Goal: Task Accomplishment & Management: Manage account settings

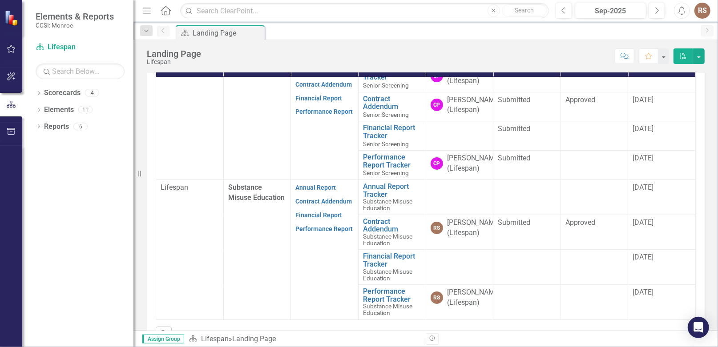
scroll to position [311, 0]
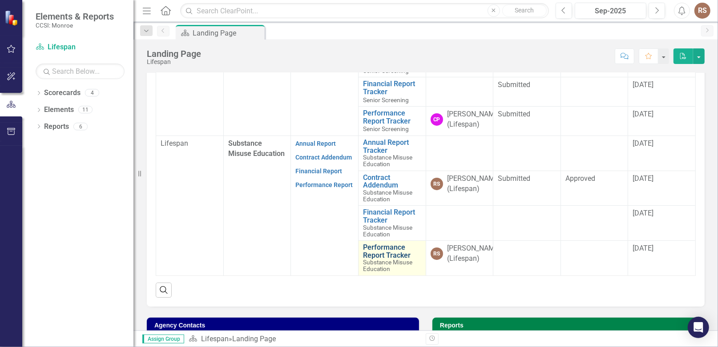
click at [374, 259] on link "Performance Report Tracker" at bounding box center [392, 252] width 58 height 16
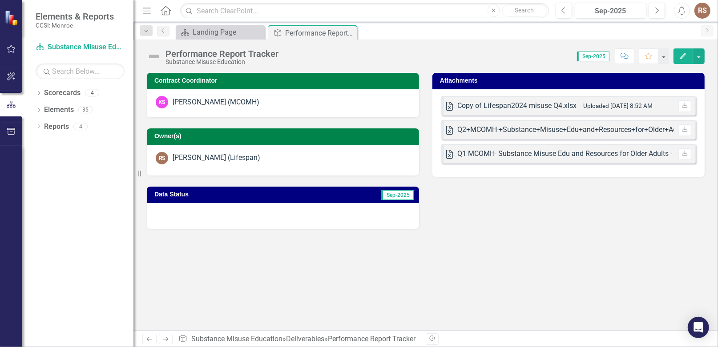
click at [393, 196] on span "Sep-2025" at bounding box center [397, 195] width 32 height 10
click at [296, 33] on div "Performance Report Tracker" at bounding box center [309, 33] width 48 height 11
click at [216, 30] on div "Landing Page" at bounding box center [222, 32] width 59 height 11
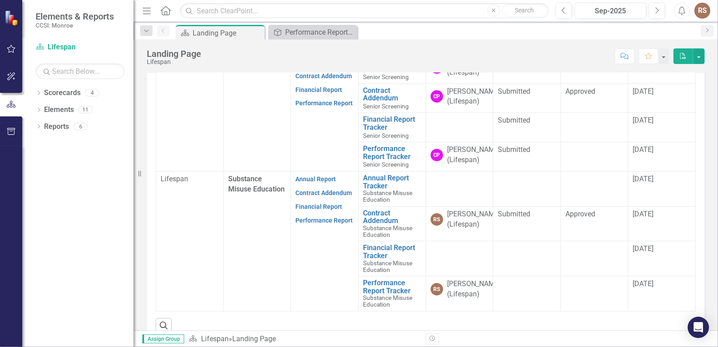
scroll to position [288, 0]
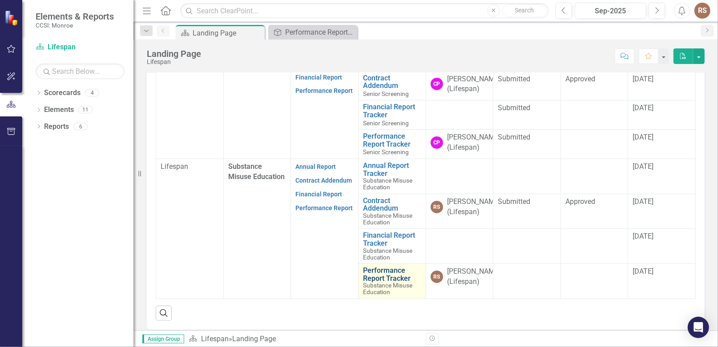
click at [377, 282] on link "Performance Report Tracker" at bounding box center [392, 275] width 58 height 16
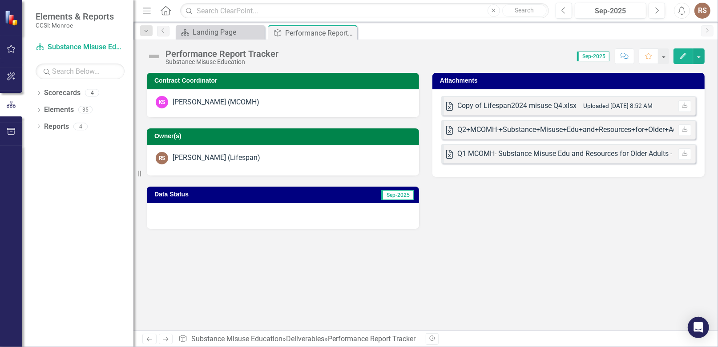
click at [594, 57] on span "Sep-2025" at bounding box center [593, 57] width 32 height 10
click at [683, 58] on icon "Edit" at bounding box center [683, 56] width 8 height 6
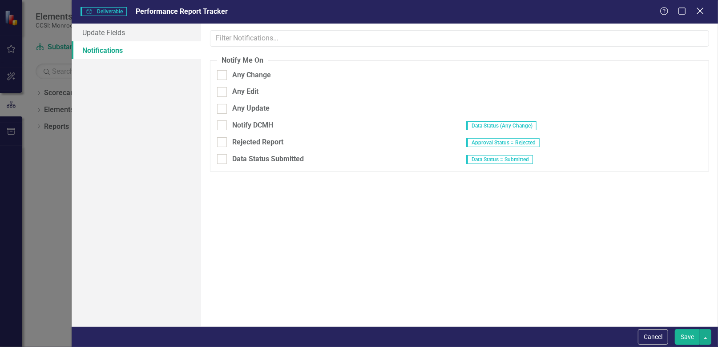
click at [699, 12] on icon at bounding box center [699, 11] width 7 height 7
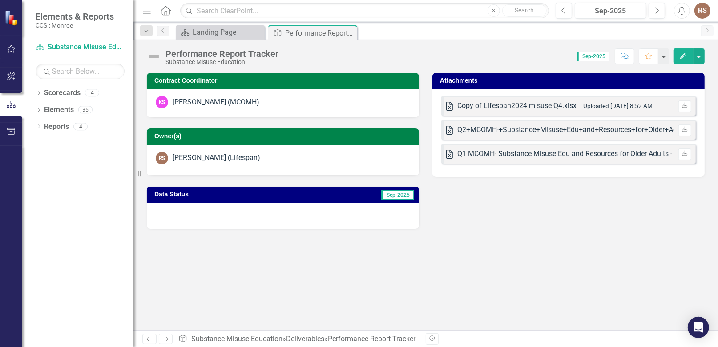
click at [230, 160] on div "[PERSON_NAME] (Lifespan)" at bounding box center [217, 158] width 88 height 10
click at [442, 48] on div "Score: 0.00 Sep-2025 Completed Comment Favorite Edit" at bounding box center [494, 55] width 422 height 15
click at [11, 73] on button "button" at bounding box center [11, 77] width 20 height 19
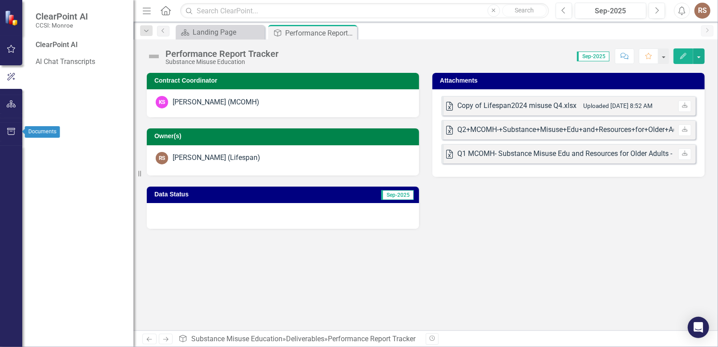
click at [8, 129] on icon "button" at bounding box center [11, 131] width 9 height 7
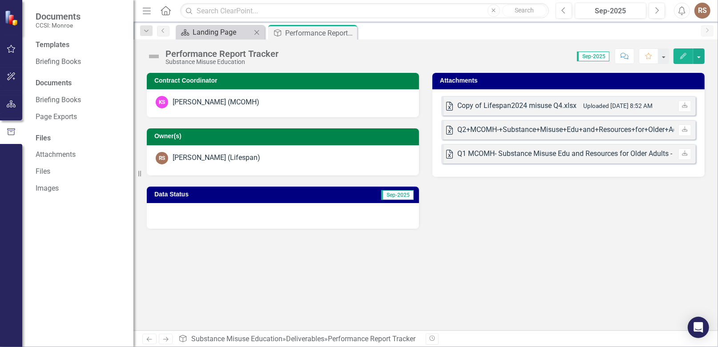
click at [206, 30] on div "Landing Page" at bounding box center [222, 32] width 59 height 11
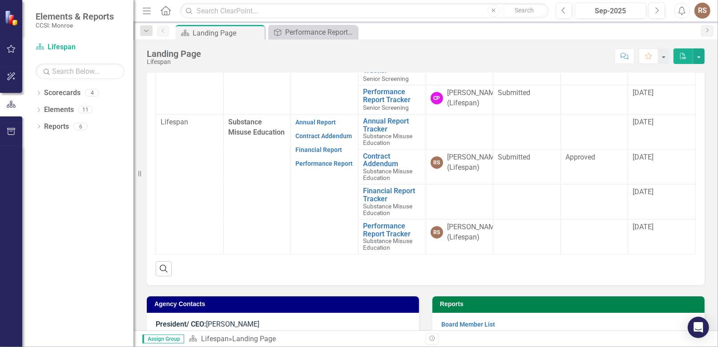
scroll to position [54, 0]
click at [317, 32] on div "Performance Report Tracker" at bounding box center [314, 32] width 59 height 11
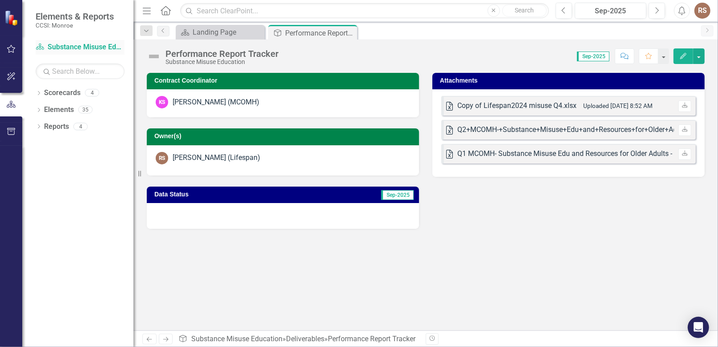
click at [77, 48] on link "Scorecard Substance Misuse Education" at bounding box center [80, 47] width 89 height 10
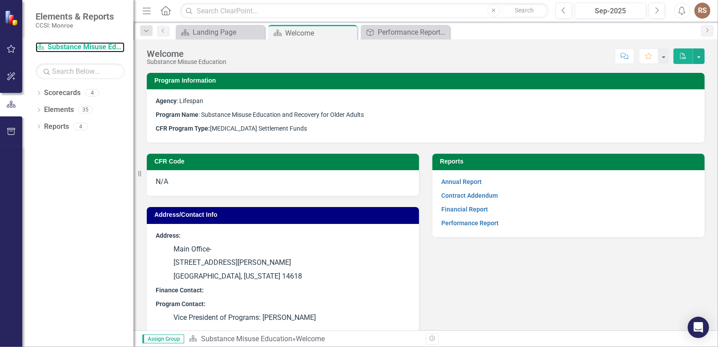
scroll to position [9, 0]
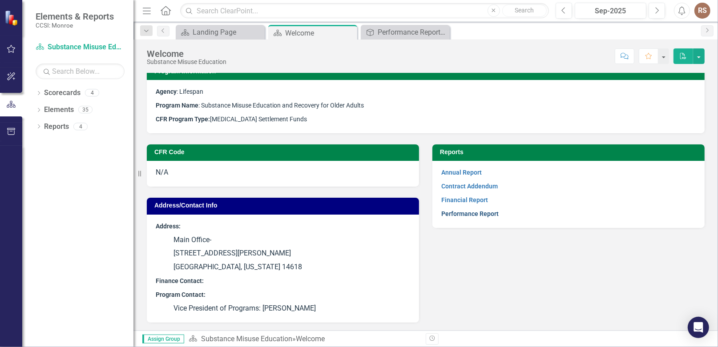
click at [463, 213] on link "Performance Report" at bounding box center [469, 213] width 57 height 7
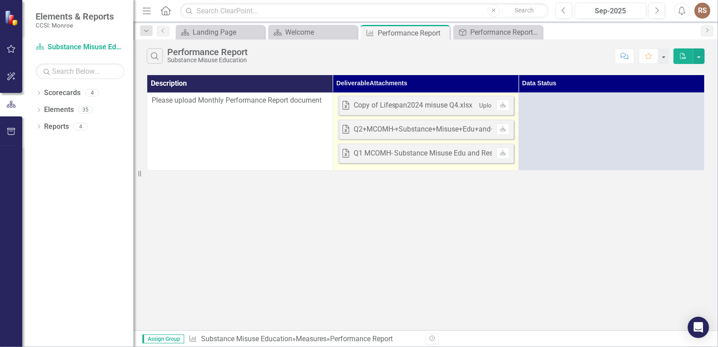
click at [427, 105] on div "Copy of Lifespan2024 misuse Q4.xlsx" at bounding box center [412, 105] width 119 height 10
click at [427, 104] on div "Copy of Lifespan2024 misuse Q4.xlsx" at bounding box center [412, 105] width 119 height 10
click at [428, 104] on div "Copy of Lifespan2024 misuse Q4.xlsx" at bounding box center [412, 105] width 119 height 10
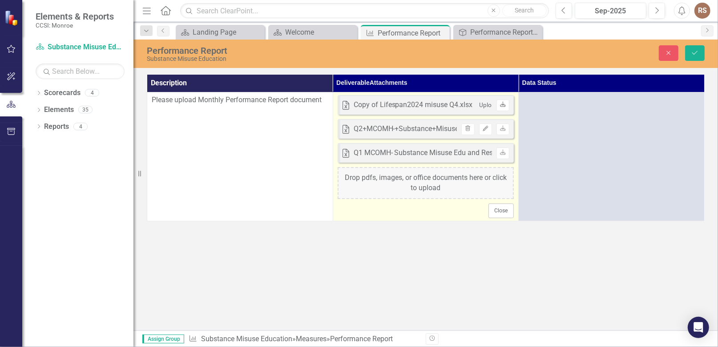
click at [504, 104] on icon at bounding box center [502, 104] width 5 height 5
click at [401, 129] on div "Q2+MCOMH-+Substance+Misuse+Edu+and+Resources+for+Older+Adults+-.xlsx" at bounding box center [478, 129] width 251 height 10
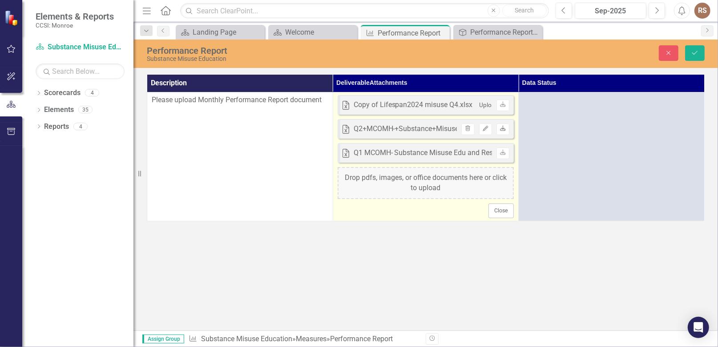
click at [503, 132] on link "Download" at bounding box center [502, 130] width 13 height 12
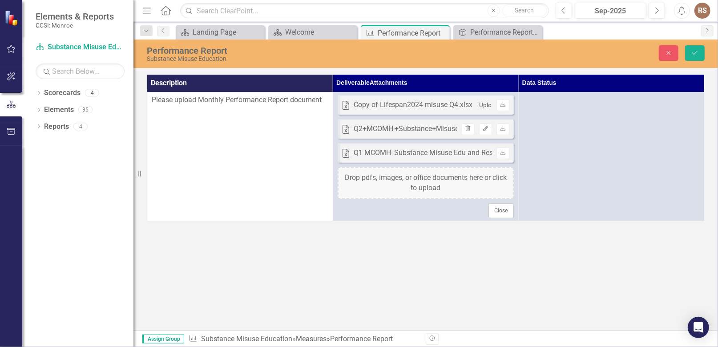
click at [201, 100] on span "Please upload Monthly Performance Report document" at bounding box center [237, 100] width 170 height 8
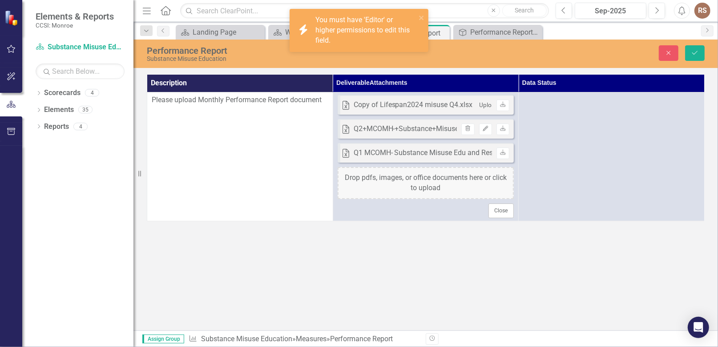
click at [174, 139] on td "Please upload Monthly Performance Report document" at bounding box center [240, 156] width 186 height 128
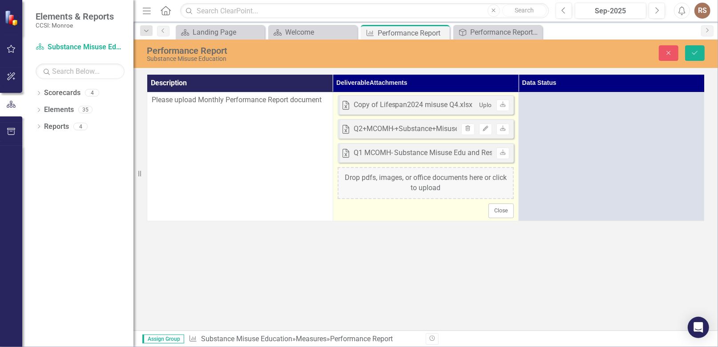
click at [414, 178] on div "Drop pdfs, images, or office documents here or click to upload" at bounding box center [425, 183] width 177 height 32
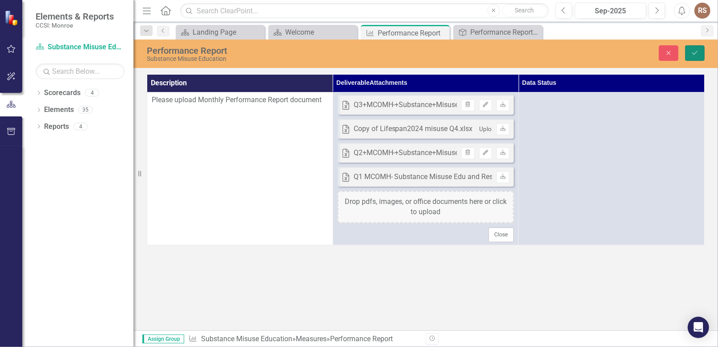
click at [696, 54] on icon "Save" at bounding box center [695, 53] width 8 height 6
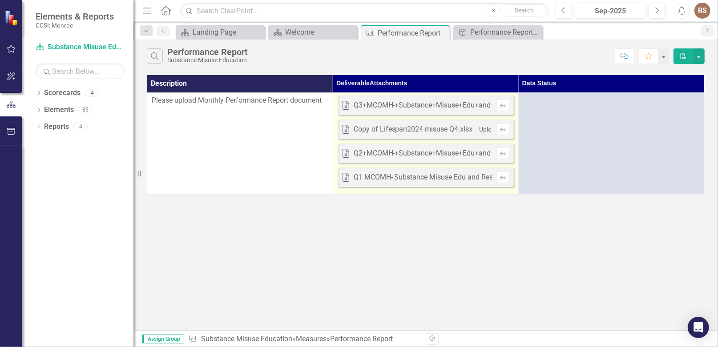
click at [387, 104] on div "Q3+MCOMH-+Substance+Misuse+Edu+and+Resources+for+Older+Adults+-.xlsx" at bounding box center [478, 105] width 251 height 10
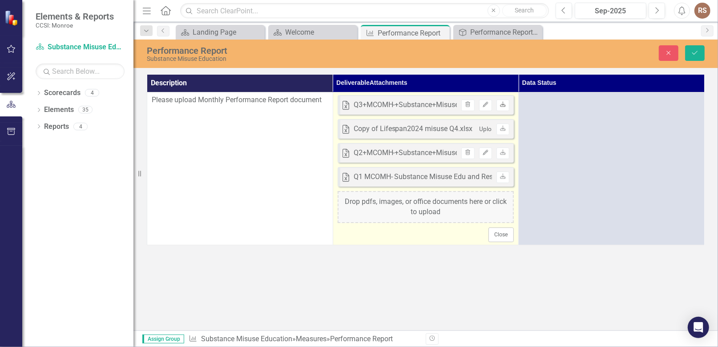
click at [505, 104] on icon "Download" at bounding box center [502, 104] width 7 height 5
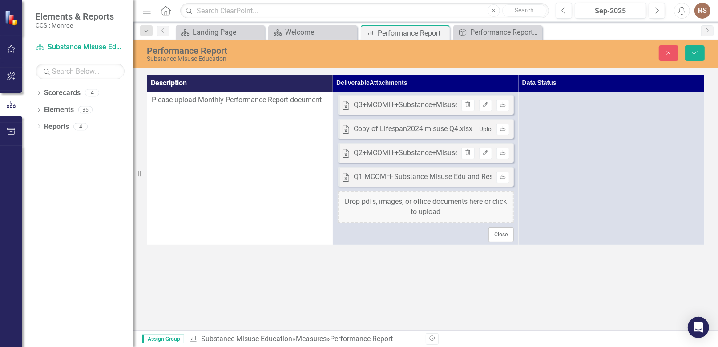
click at [696, 12] on div "RS" at bounding box center [702, 11] width 16 height 16
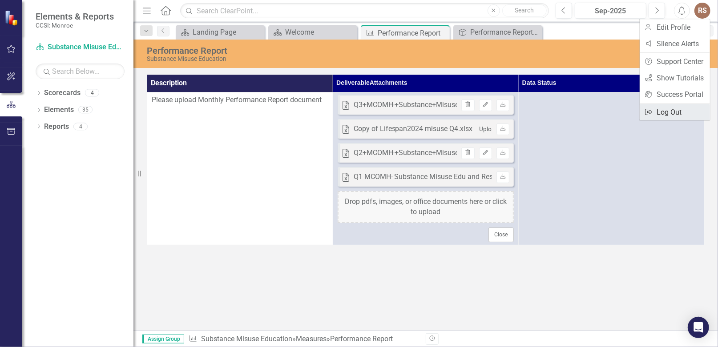
click at [677, 109] on link "Logout Log Out" at bounding box center [674, 112] width 70 height 16
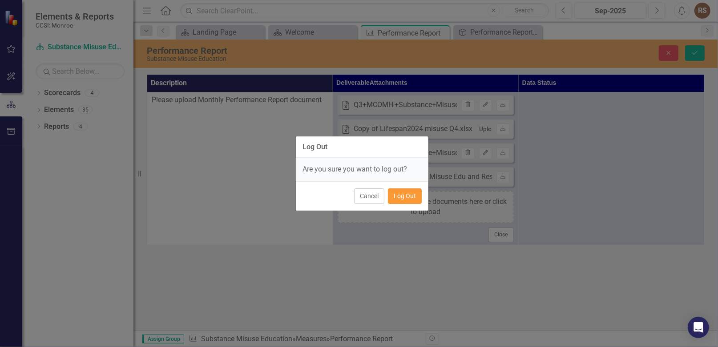
click at [409, 196] on button "Log Out" at bounding box center [405, 197] width 34 height 16
